Goal: Obtain resource: Obtain resource

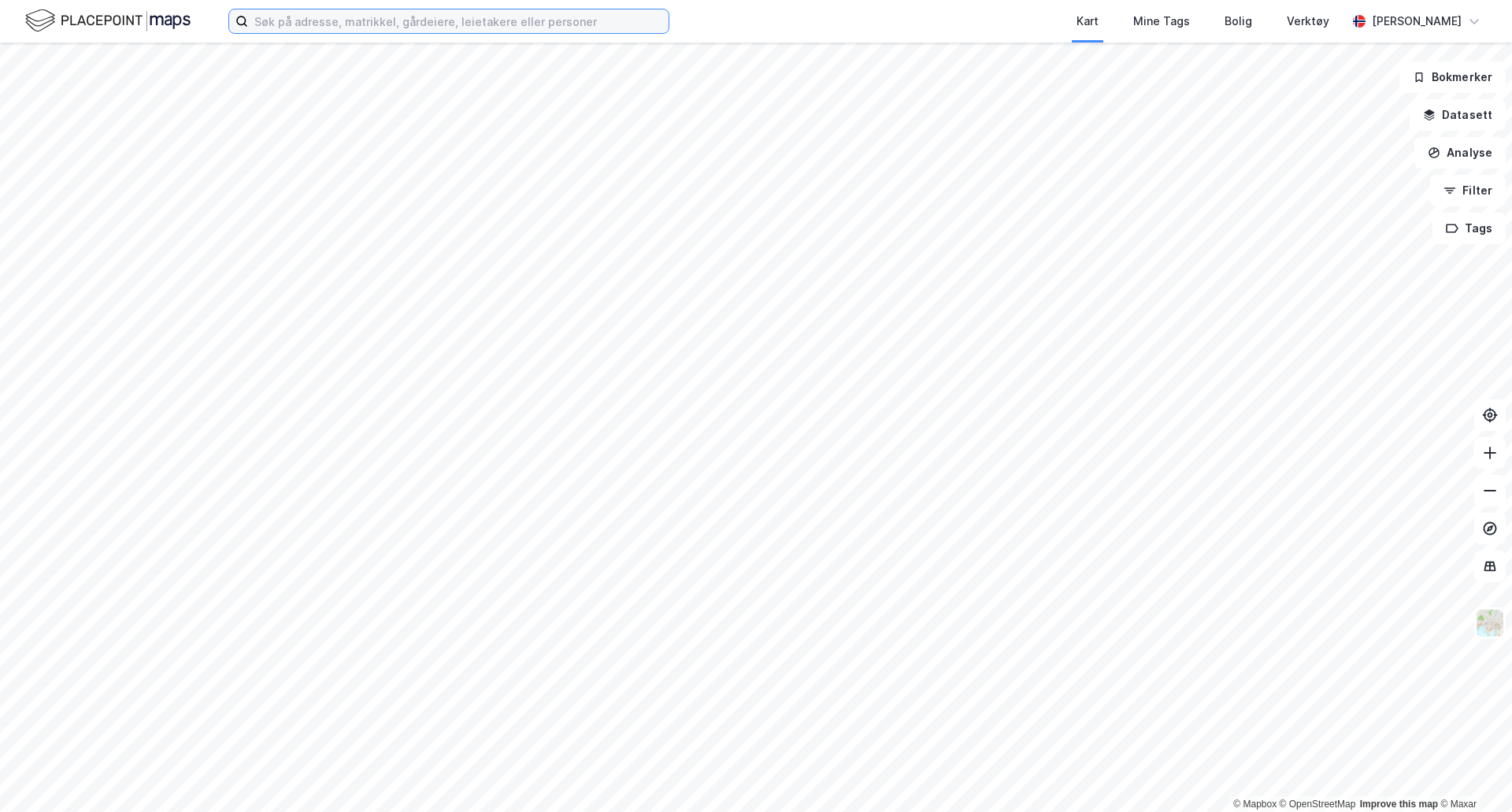
click at [327, 18] on input at bounding box center [459, 21] width 421 height 24
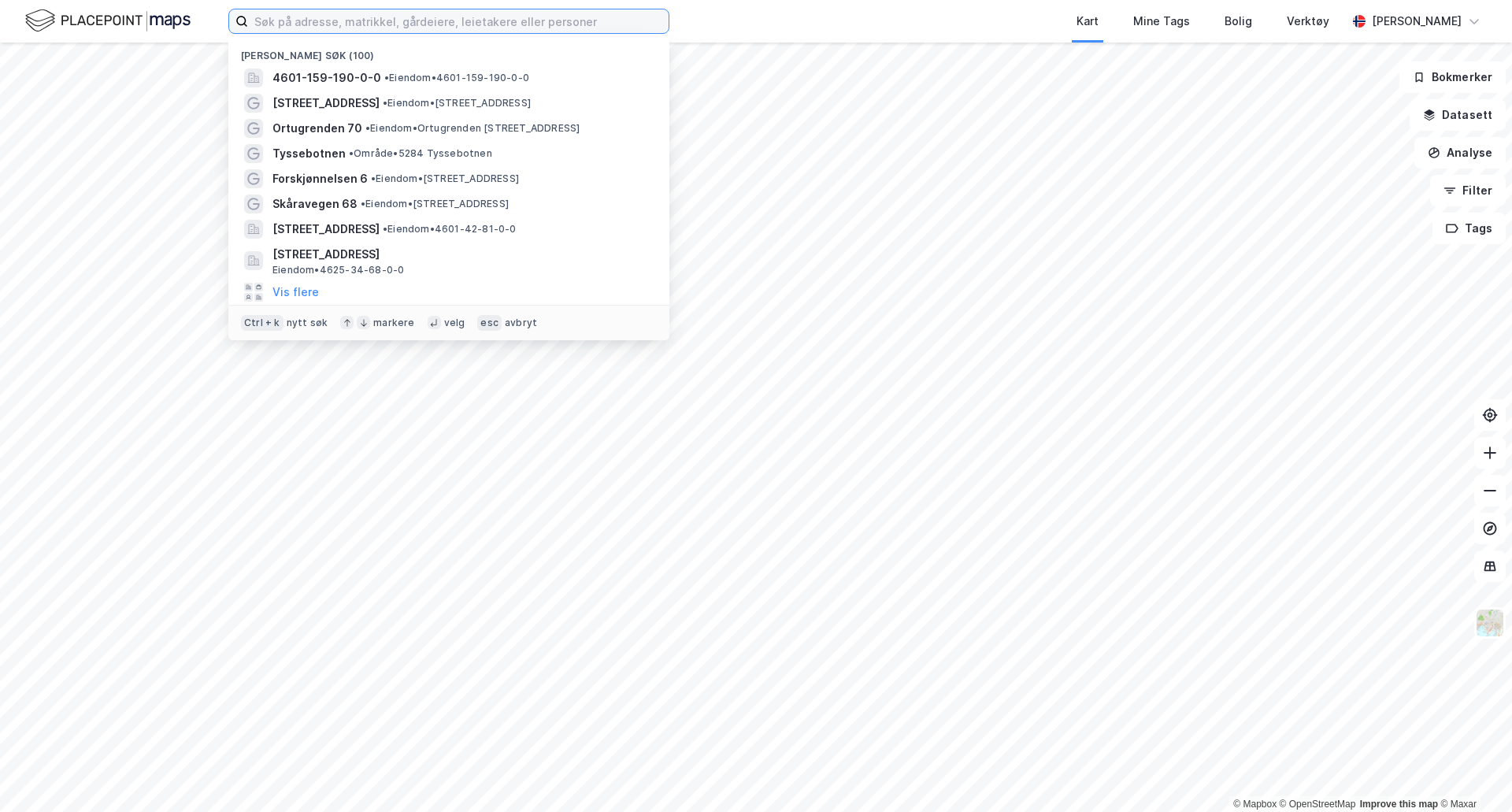
type input "u"
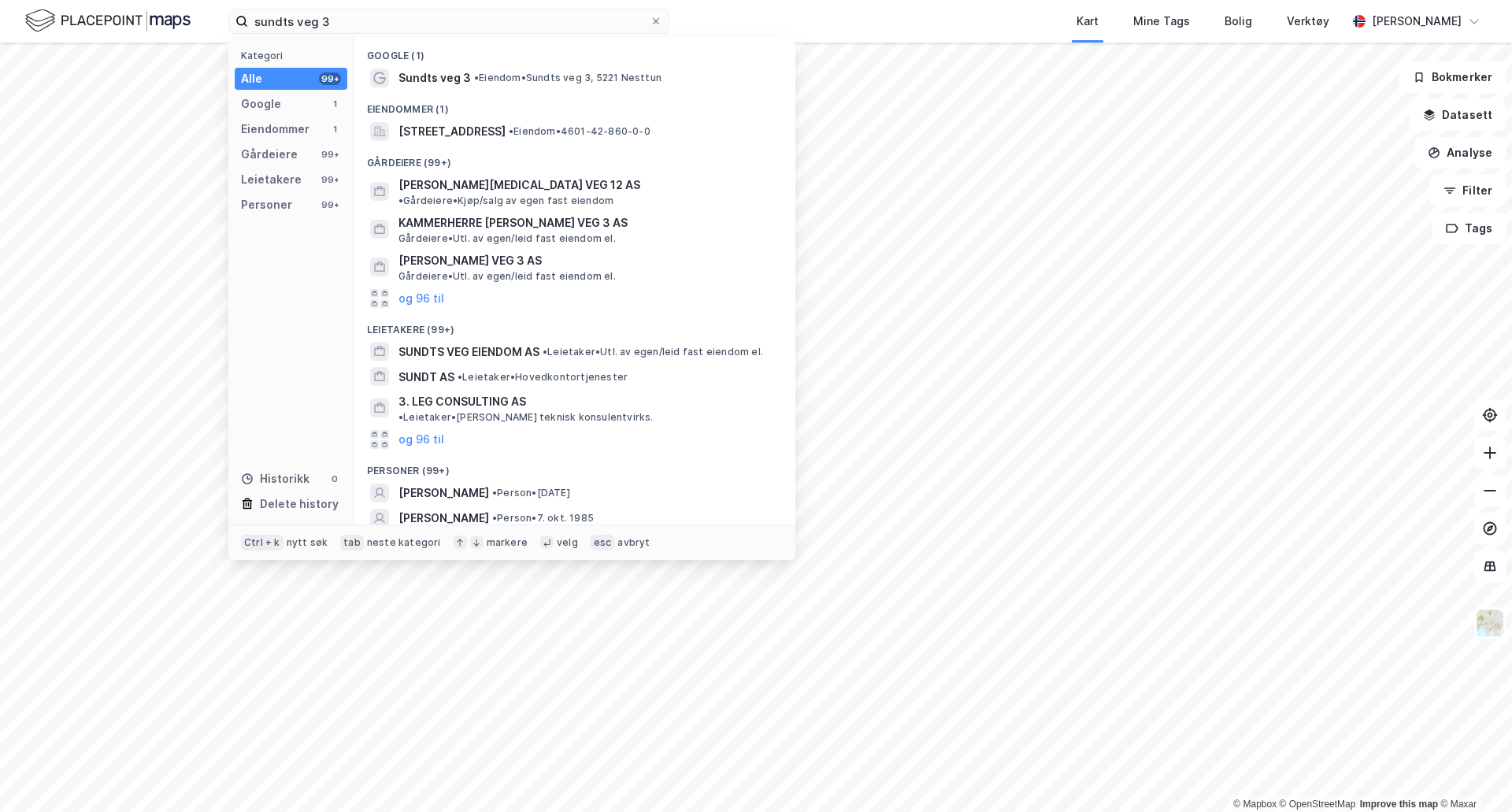
click at [445, 83] on span "Sundts veg 3" at bounding box center [434, 78] width 73 height 19
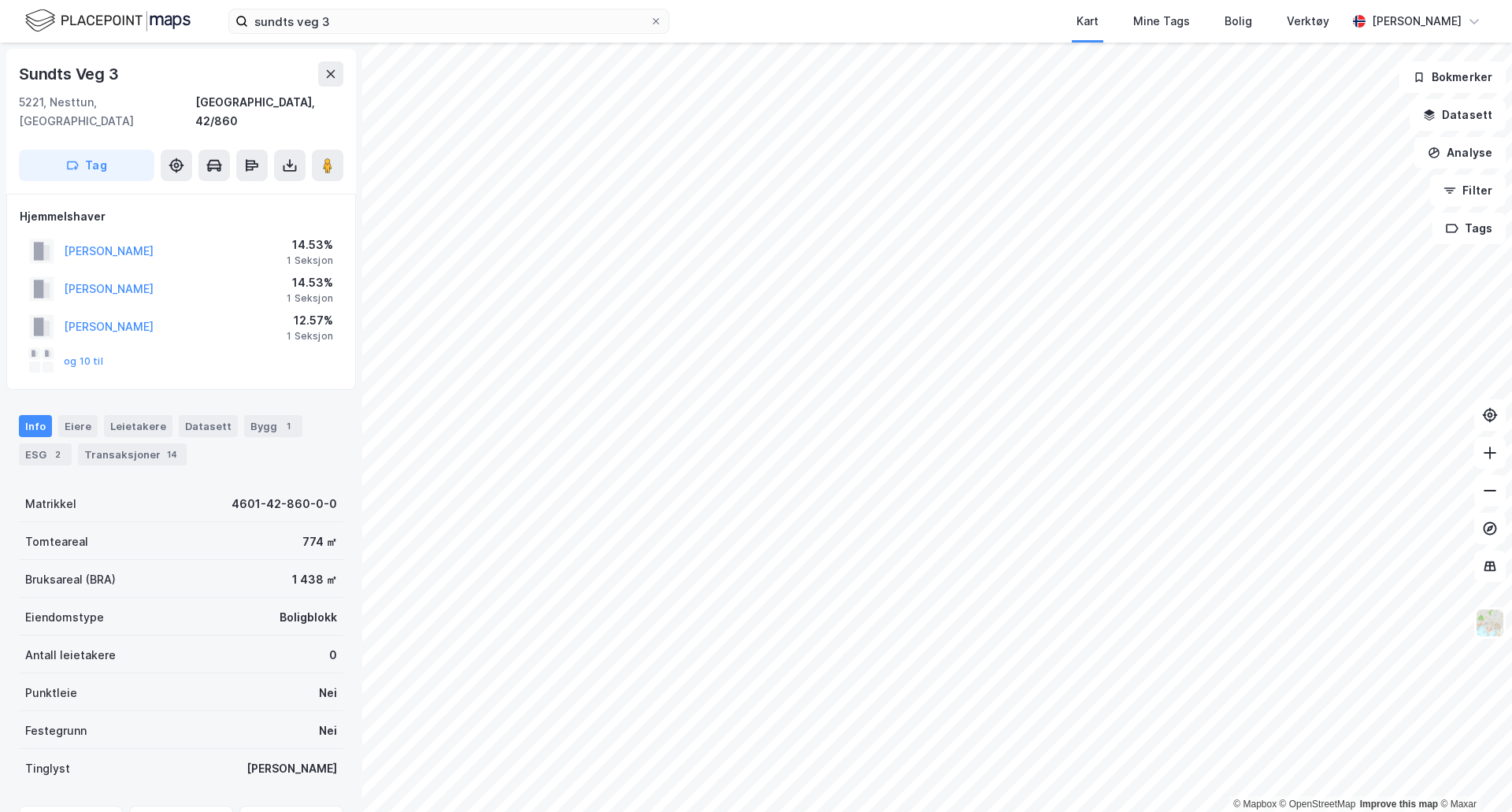
click at [288, 164] on icon at bounding box center [289, 166] width 6 height 4
click at [289, 164] on icon at bounding box center [289, 166] width 6 height 4
click at [0, 0] on button "og 10 til" at bounding box center [0, 0] width 0 height 0
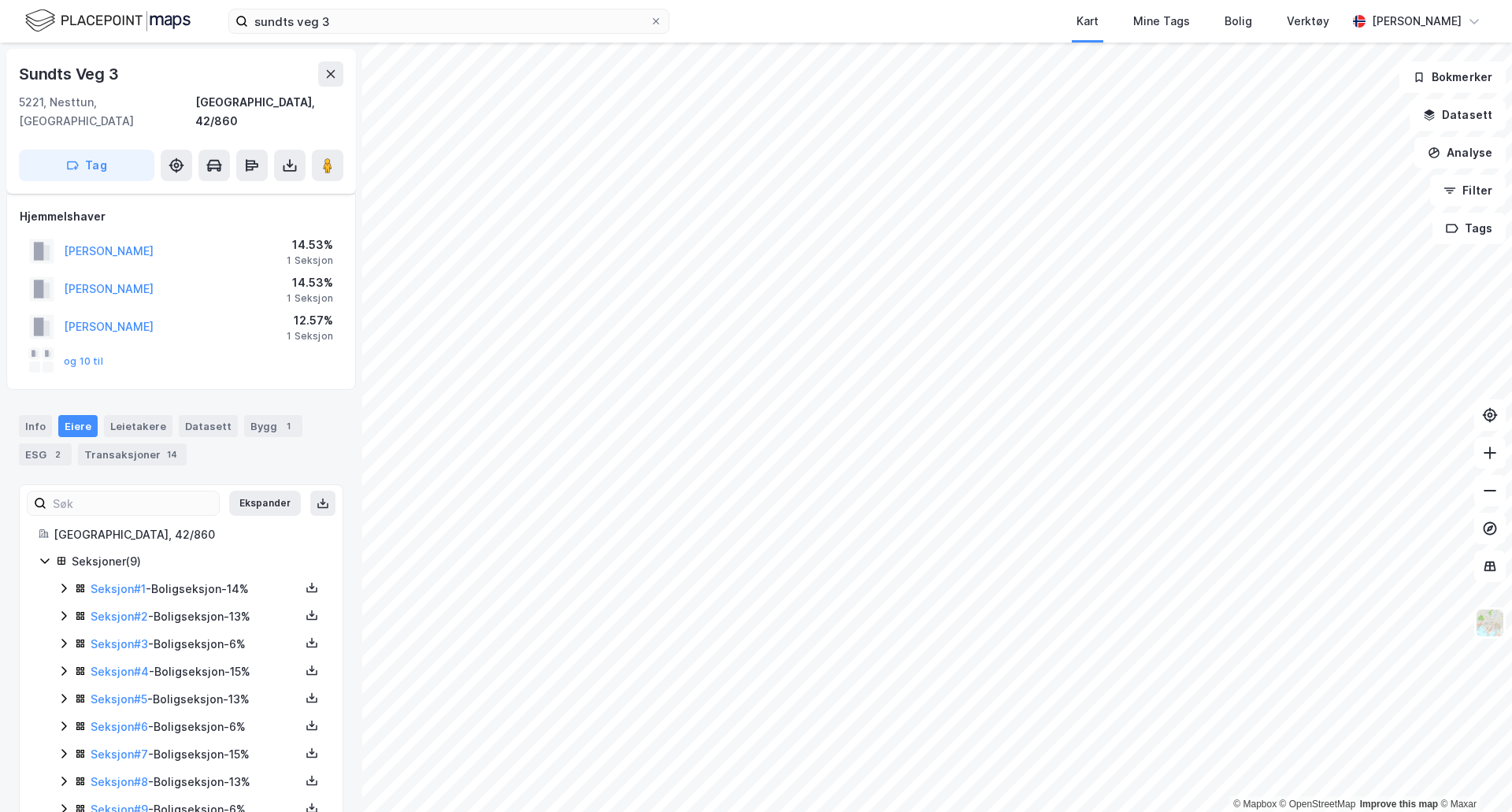
scroll to position [27, 0]
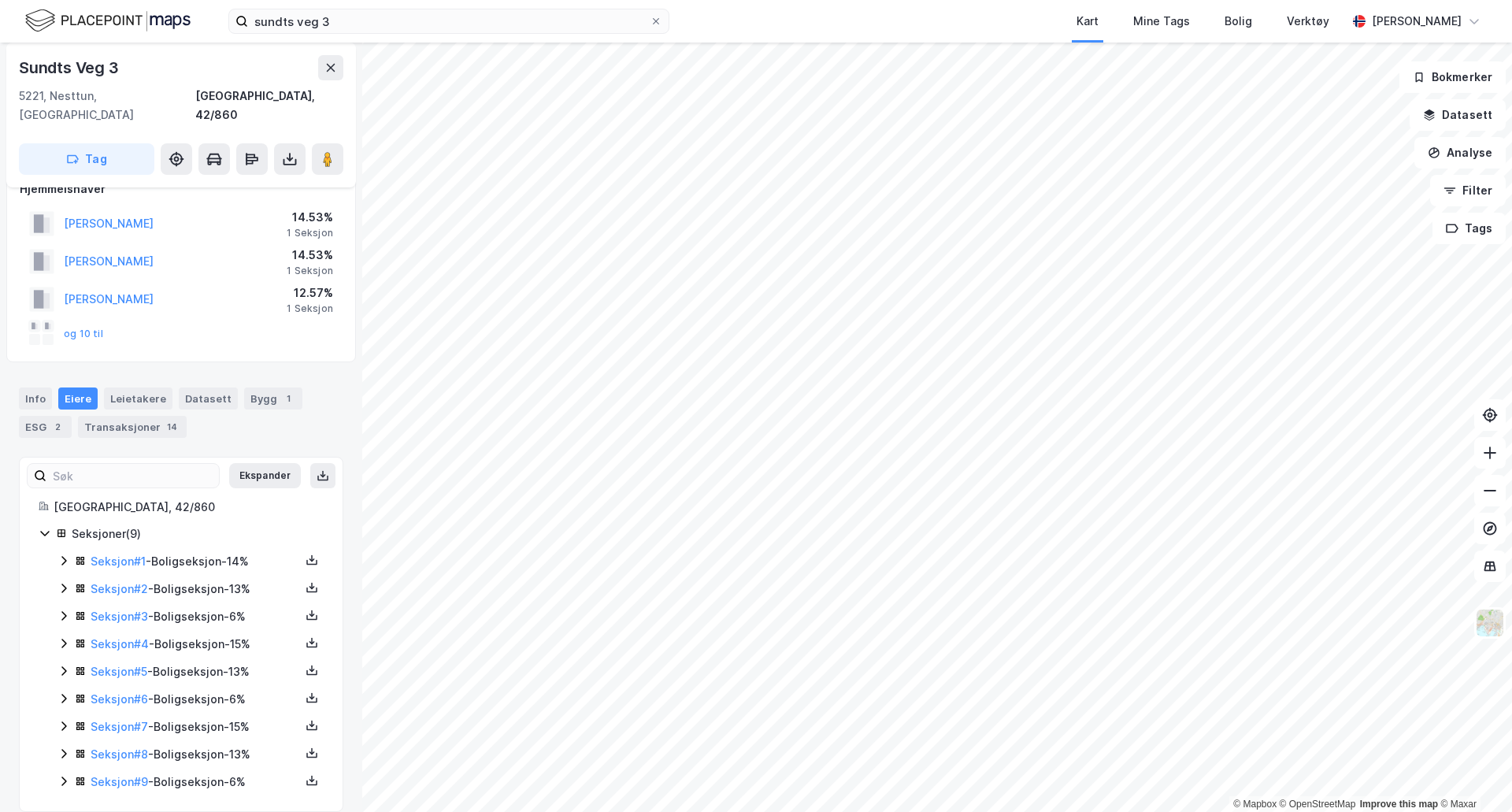
click at [306, 553] on icon at bounding box center [312, 560] width 13 height 13
click at [229, 504] on div "Grunnbok" at bounding box center [217, 513] width 53 height 19
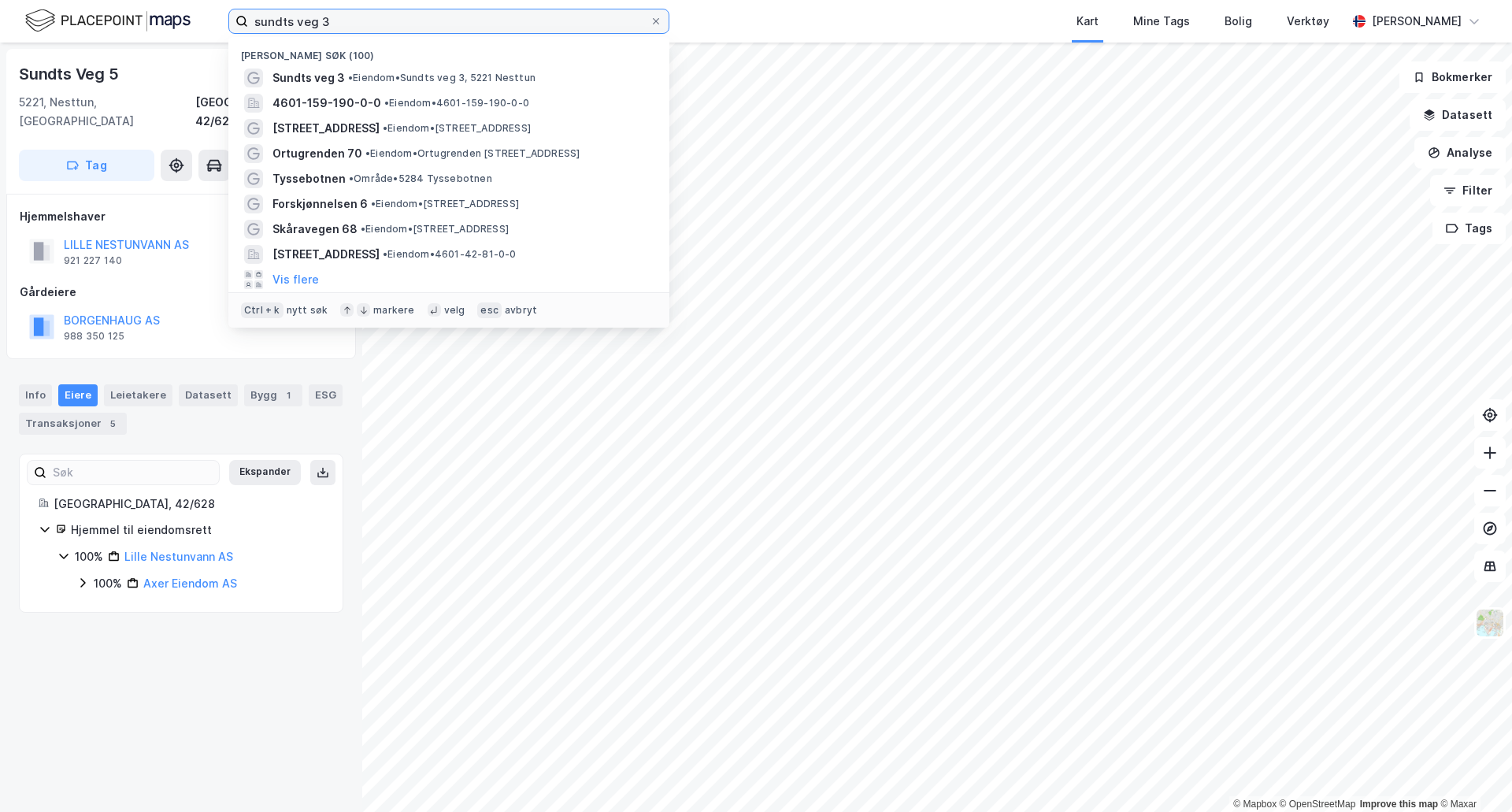
click at [357, 24] on input "sundts veg 3" at bounding box center [449, 21] width 402 height 24
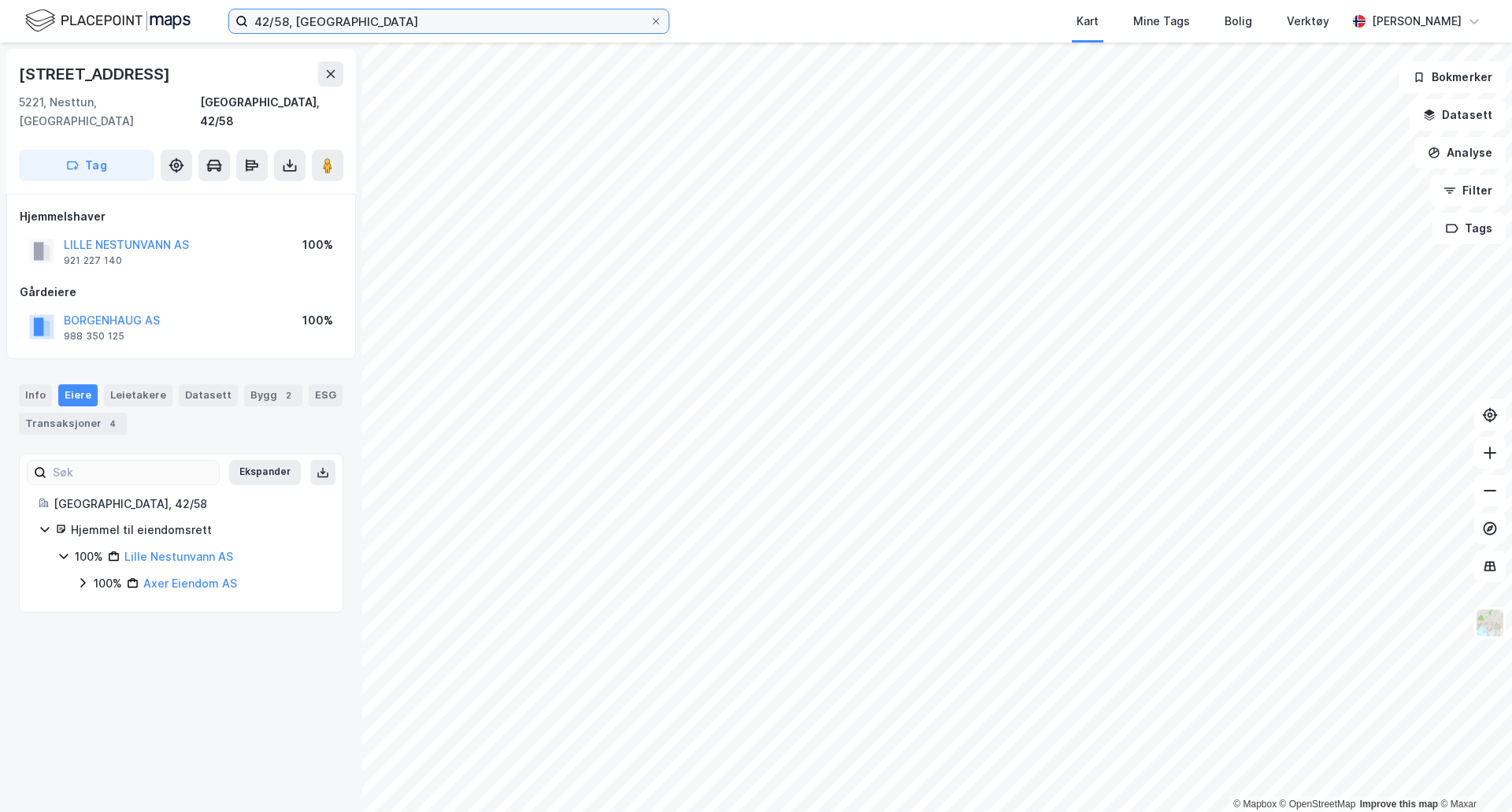
drag, startPoint x: 285, startPoint y: 19, endPoint x: 274, endPoint y: 20, distance: 11.0
click at [274, 20] on input "42/58, [GEOGRAPHIC_DATA]" at bounding box center [449, 21] width 402 height 24
type input "42/656, [GEOGRAPHIC_DATA]"
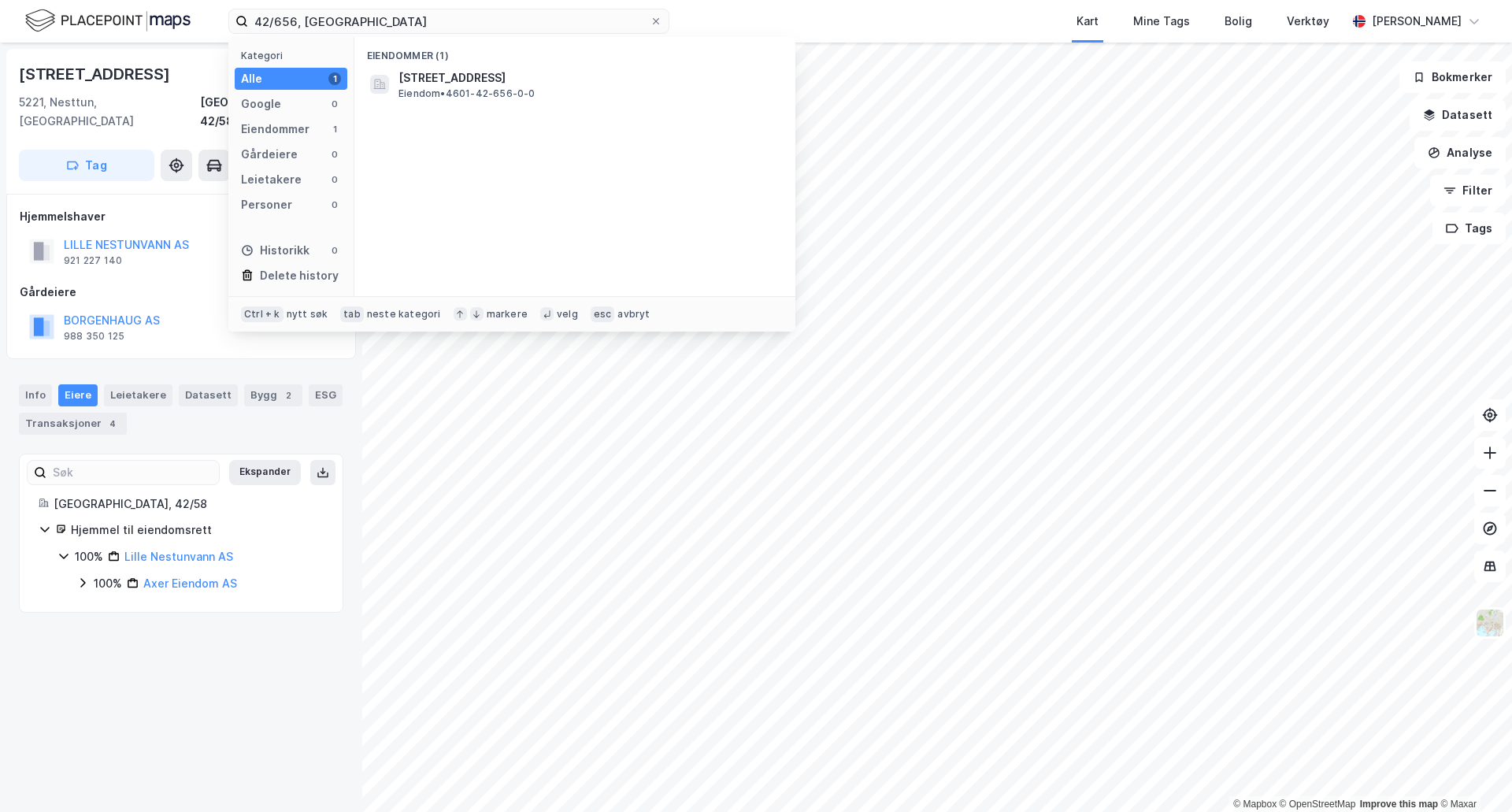
click at [462, 83] on span "[STREET_ADDRESS]" at bounding box center [587, 78] width 378 height 19
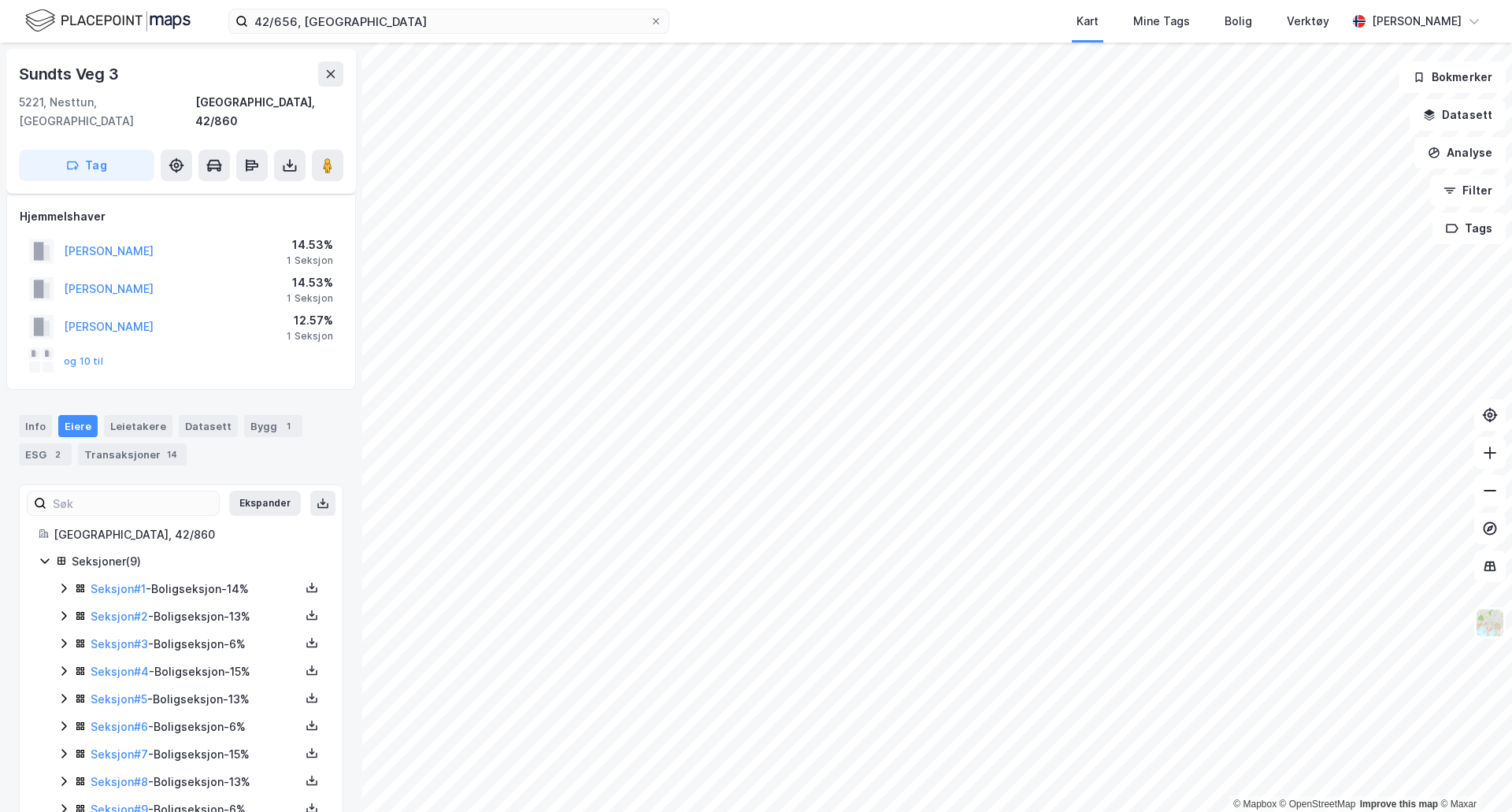
scroll to position [27, 0]
